Goal: Information Seeking & Learning: Learn about a topic

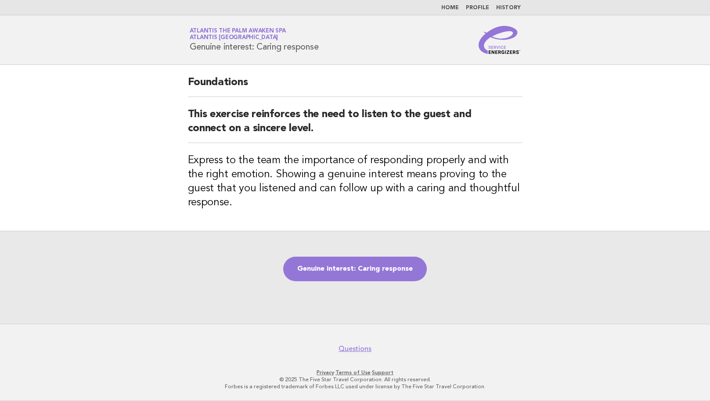
drag, startPoint x: 452, startPoint y: 2, endPoint x: 450, endPoint y: 7, distance: 5.5
click at [451, 3] on nav "Home Profile History" at bounding box center [355, 7] width 710 height 15
click at [454, 7] on link "Home" at bounding box center [450, 7] width 18 height 5
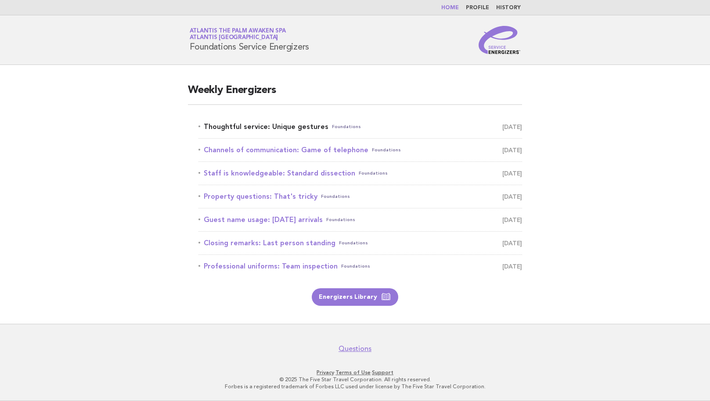
click at [244, 127] on link "Thoughtful service: Unique gestures Foundations August 28" at bounding box center [361, 127] width 324 height 12
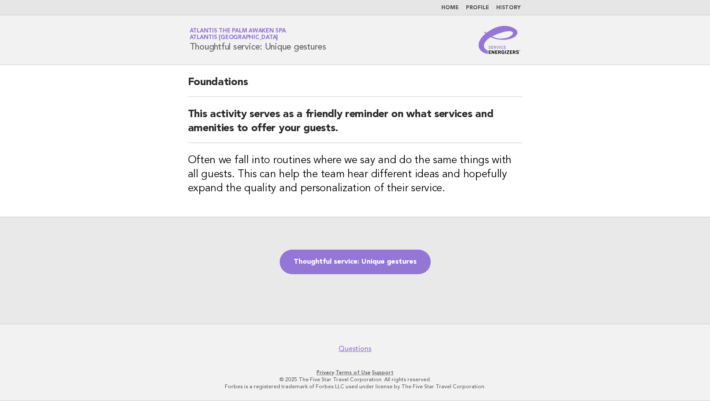
drag, startPoint x: 337, startPoint y: 48, endPoint x: 190, endPoint y: 55, distance: 147.8
click at [190, 55] on header "Service Energizers Atlantis The Palm Awaken Spa Atlantis Dubai Thoughtful servi…" at bounding box center [355, 40] width 710 height 50
copy h1 "Thoughtful service: Unique gestures"
click at [379, 263] on link "Thoughtful service: Unique gestures" at bounding box center [355, 262] width 151 height 25
